Goal: Transaction & Acquisition: Purchase product/service

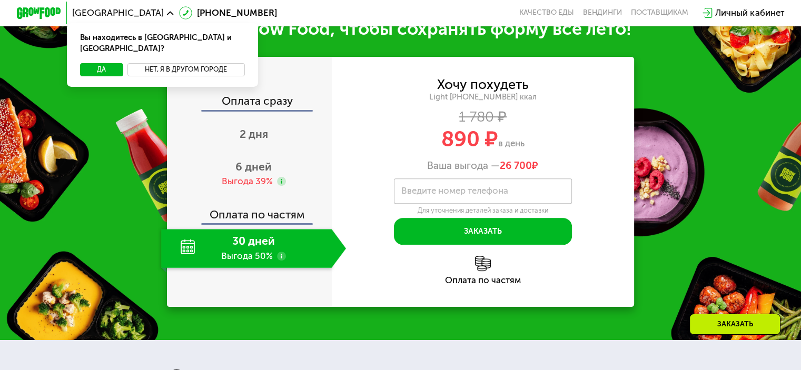
scroll to position [369, 0]
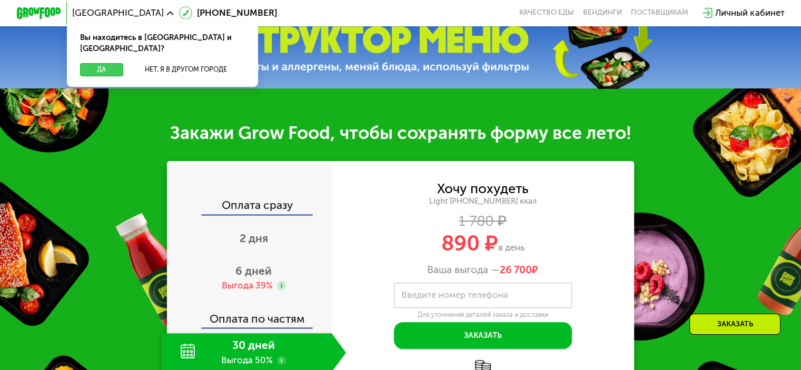
click at [100, 63] on button "Да" at bounding box center [101, 69] width 43 height 13
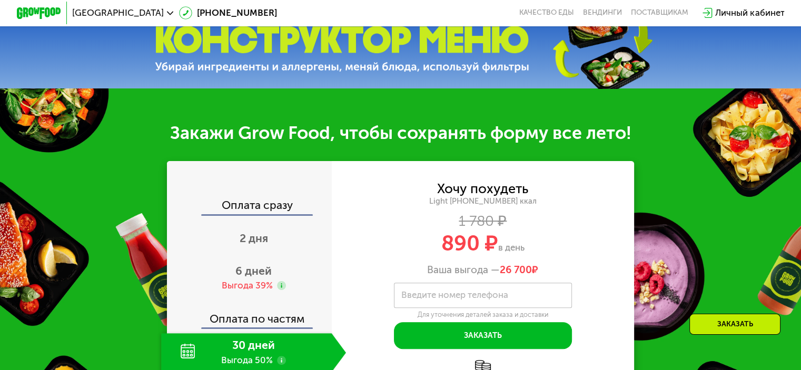
scroll to position [580, 0]
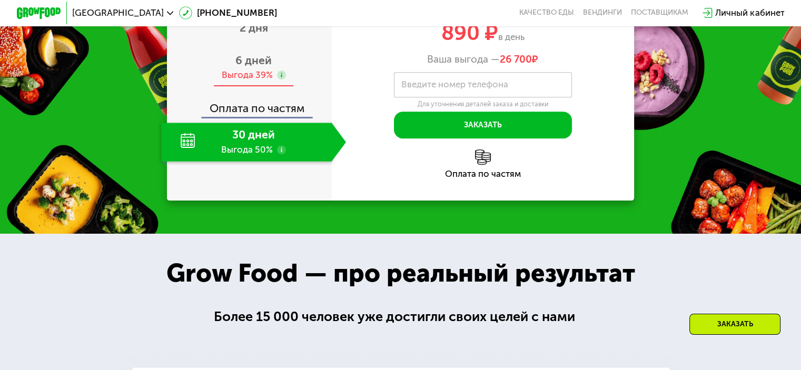
click at [278, 77] on use at bounding box center [281, 75] width 9 height 9
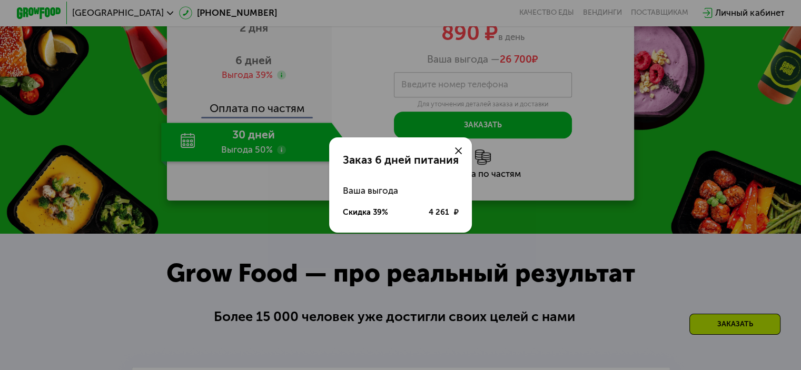
click at [242, 161] on div "Заказ 6 дней питания Ваша выгода Скидка 39% 4 261 ₽" at bounding box center [400, 185] width 801 height 370
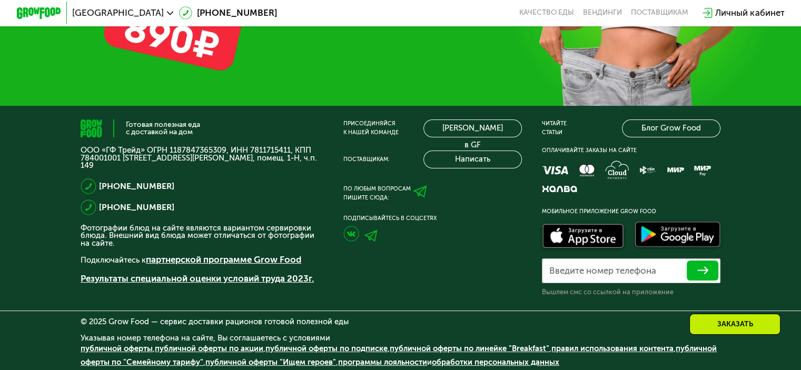
scroll to position [2746, 0]
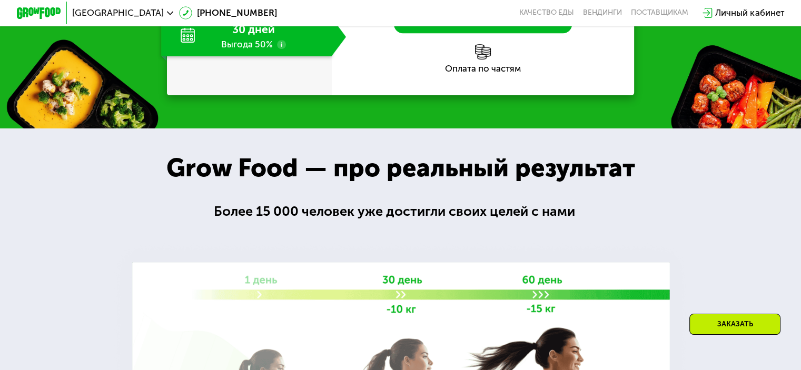
scroll to position [1001, 0]
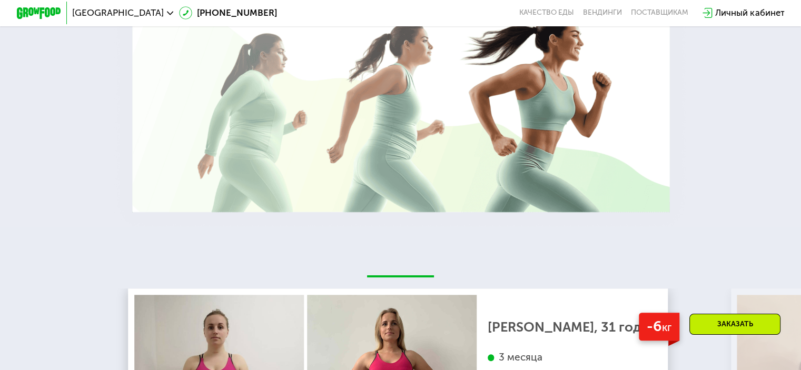
click at [719, 88] on div at bounding box center [400, 19] width 801 height 414
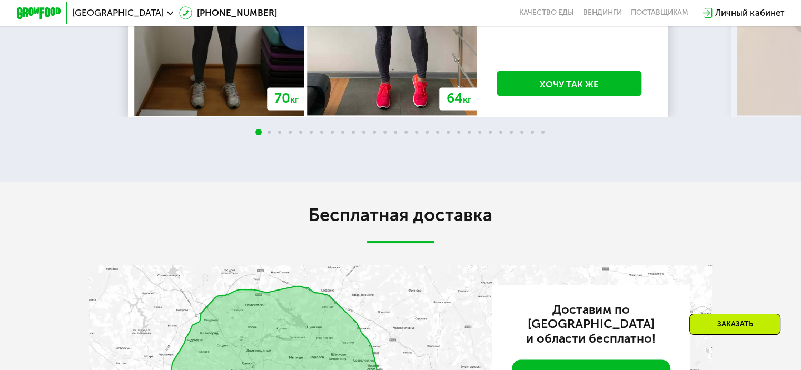
scroll to position [1528, 0]
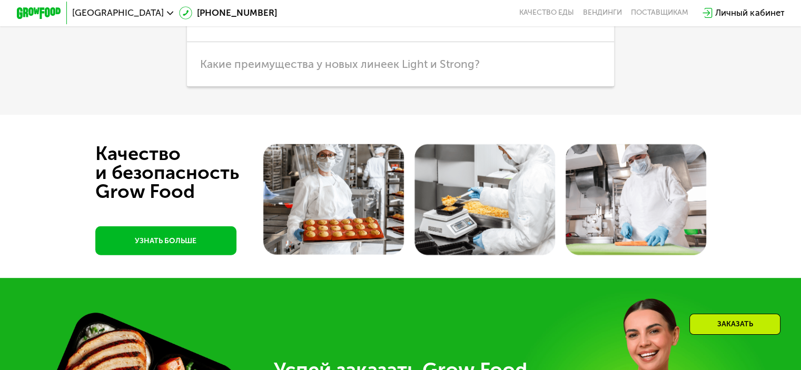
scroll to position [2635, 0]
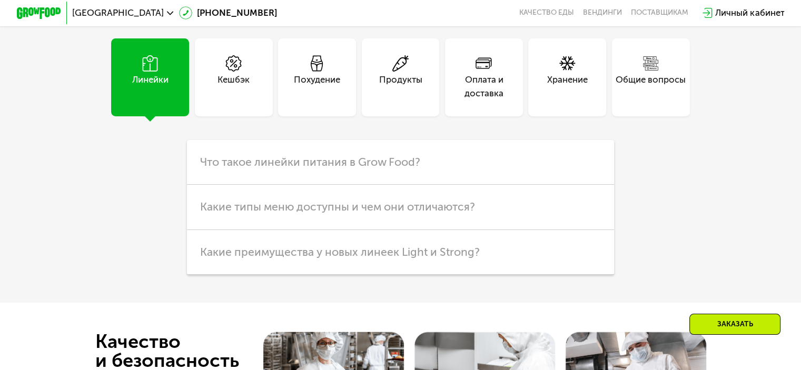
click at [156, 116] on div "Линейки" at bounding box center [150, 77] width 78 height 78
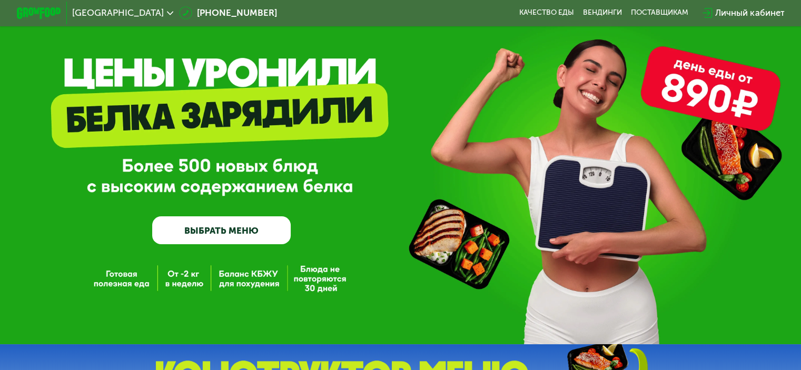
scroll to position [0, 0]
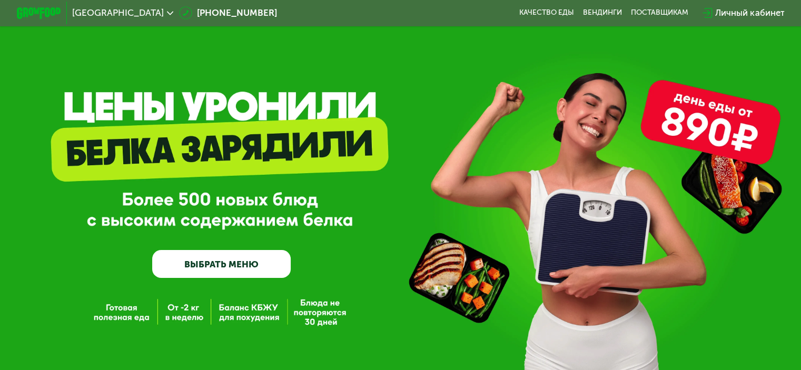
click at [220, 265] on link "ВЫБРАТЬ МЕНЮ" at bounding box center [221, 264] width 139 height 28
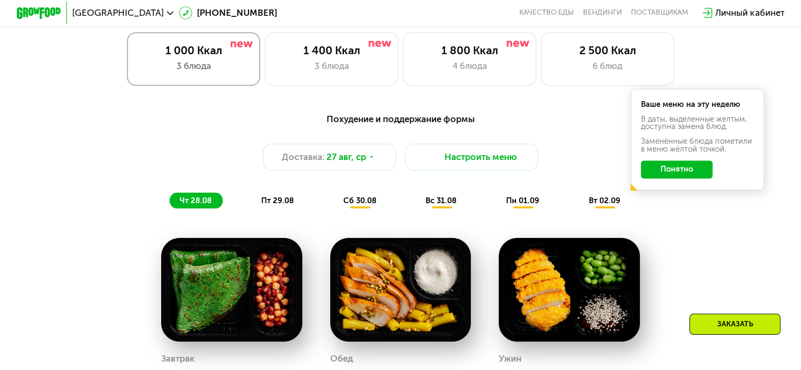
scroll to position [580, 0]
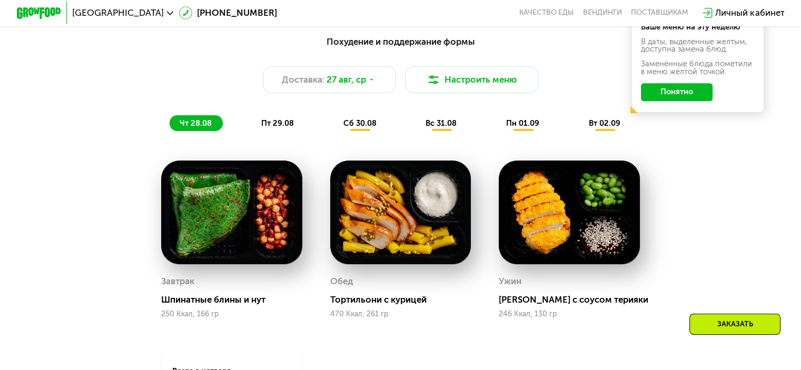
click at [667, 94] on button "Понятно" at bounding box center [677, 92] width 72 height 18
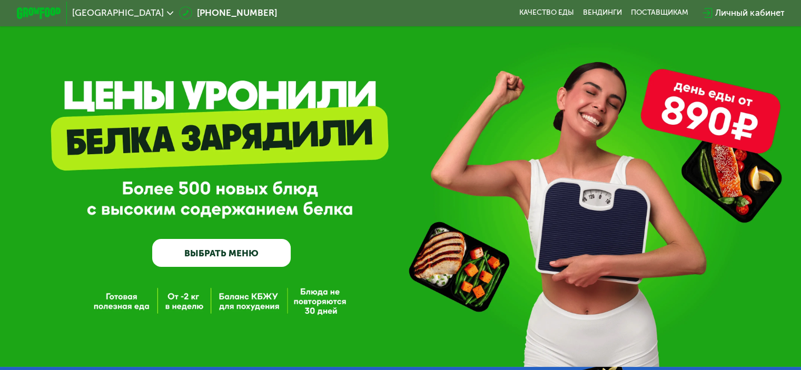
scroll to position [0, 0]
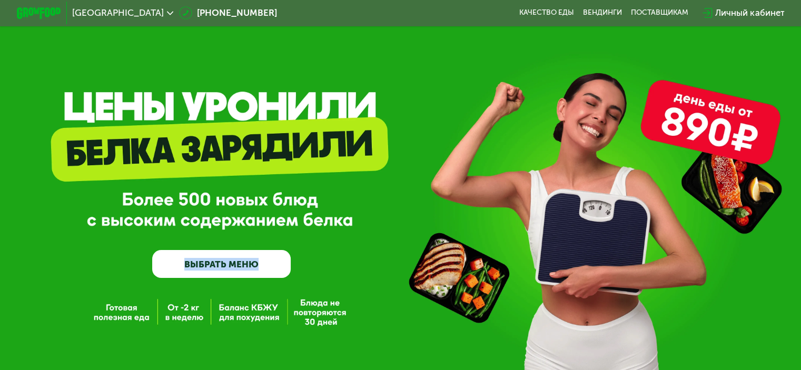
drag, startPoint x: 172, startPoint y: 198, endPoint x: 369, endPoint y: 234, distance: 200.5
click at [369, 234] on div "GrowFood — доставка правильного питания ВЫБРАТЬ МЕНЮ" at bounding box center [400, 203] width 801 height 150
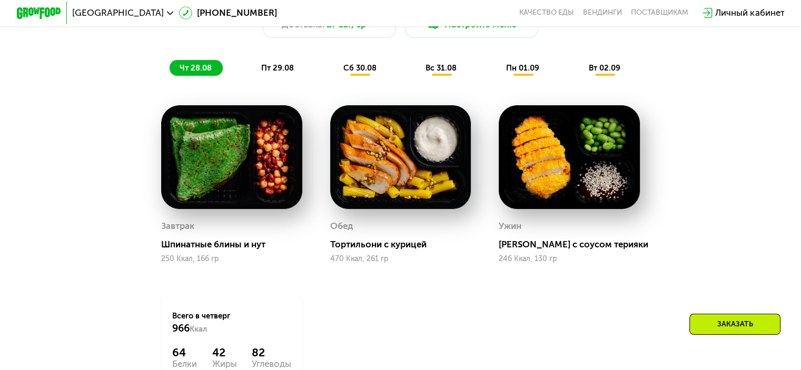
scroll to position [738, 0]
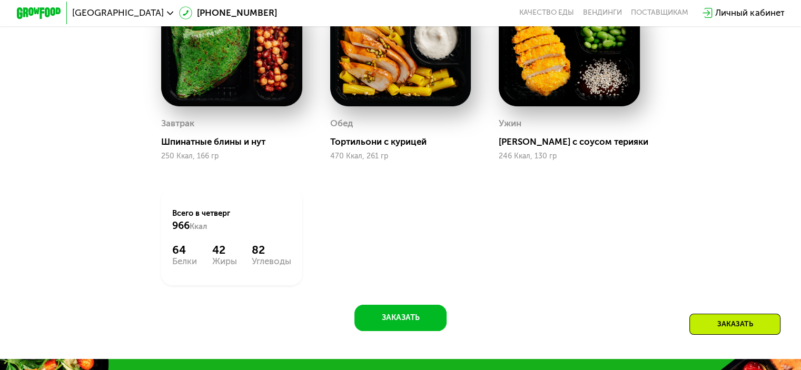
click at [800, 142] on div "Похудение и поддержание формы Доставка: 27 авг, ср Настроить меню чт 28.08 пт 2…" at bounding box center [400, 110] width 801 height 498
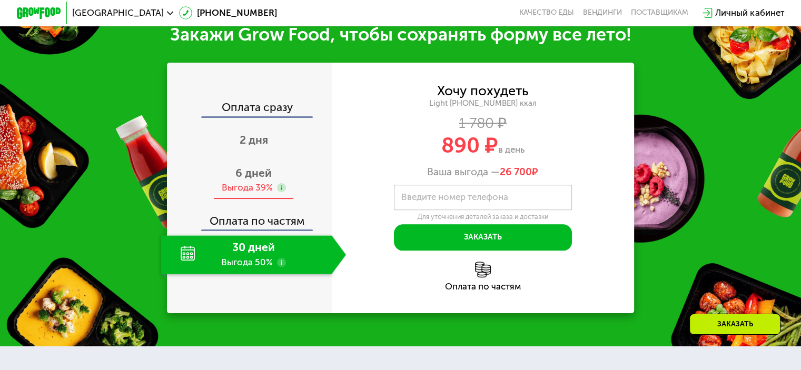
click at [277, 192] on use at bounding box center [281, 187] width 9 height 9
